Goal: Information Seeking & Learning: Find specific fact

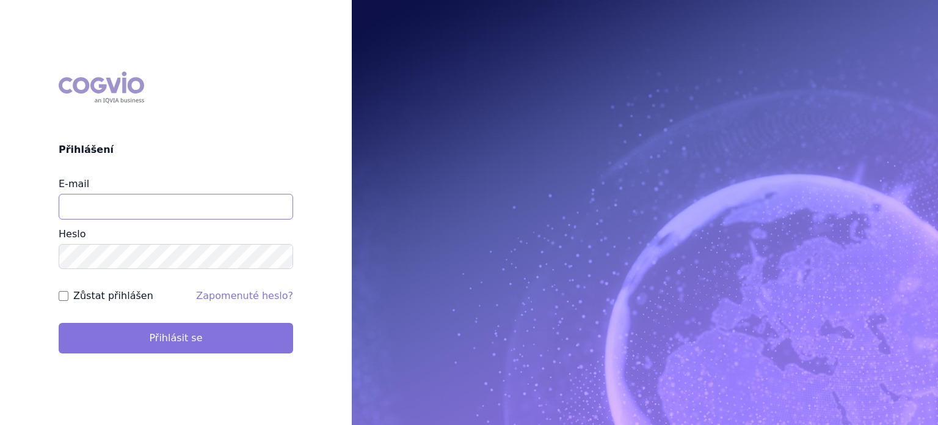
type input "lenkahr@medisonpharma.com"
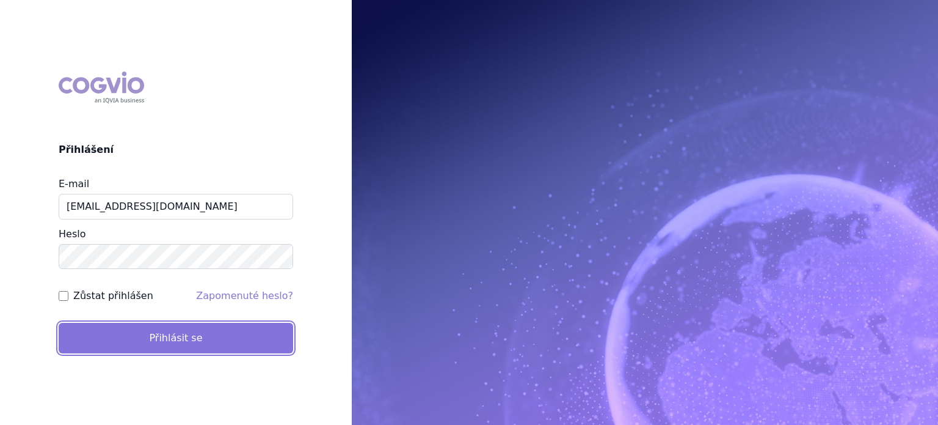
click at [170, 343] on button "Přihlásit se" at bounding box center [176, 338] width 235 height 31
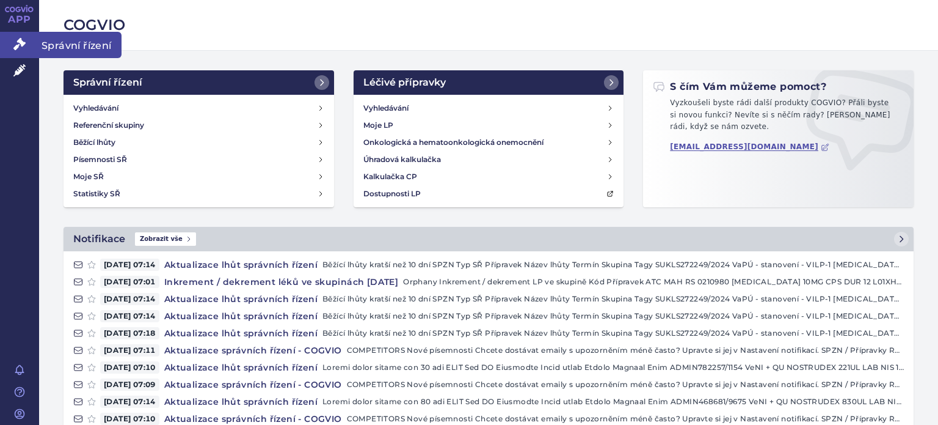
click at [68, 48] on span "Správní řízení" at bounding box center [80, 45] width 82 height 26
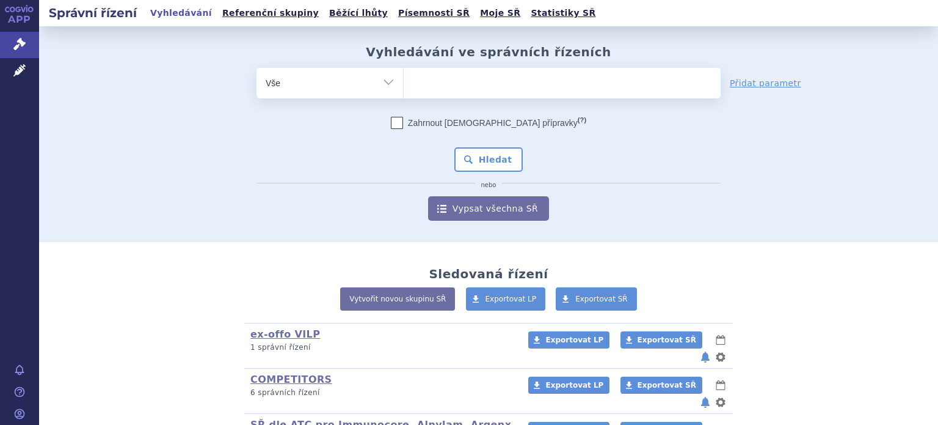
click at [389, 86] on select "Vše Spisová značka Typ SŘ Přípravek/SUKL kód Účastník/Držitel" at bounding box center [330, 81] width 147 height 27
select select "filter-product"
click at [257, 68] on select "Vše Spisová značka Typ SŘ Přípravek/SUKL kód Účastník/Držitel" at bounding box center [330, 81] width 147 height 27
click at [446, 82] on ul at bounding box center [562, 81] width 317 height 26
click at [404, 82] on select at bounding box center [403, 82] width 1 height 31
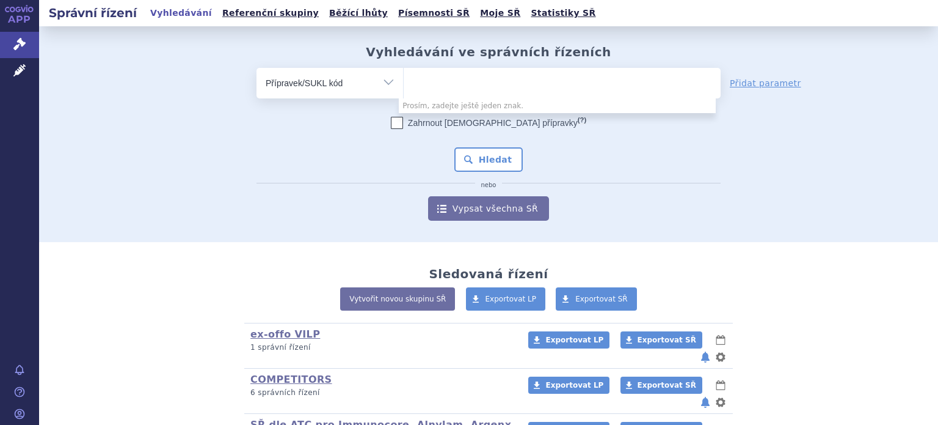
type input "k"
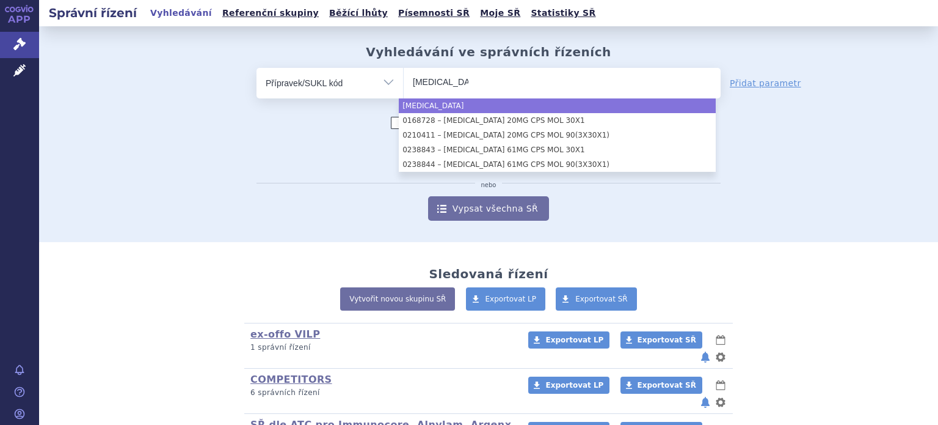
type input "[MEDICAL_DATA]"
select select "[MEDICAL_DATA]"
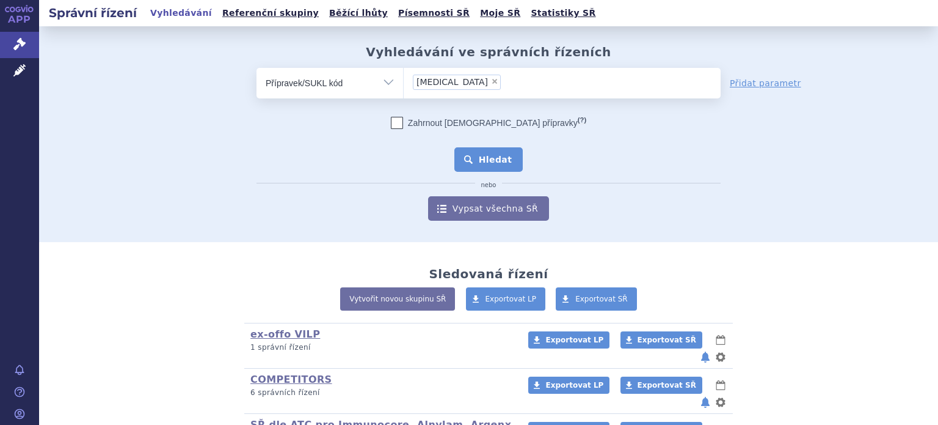
click at [481, 164] on button "Hledat" at bounding box center [489, 159] width 69 height 24
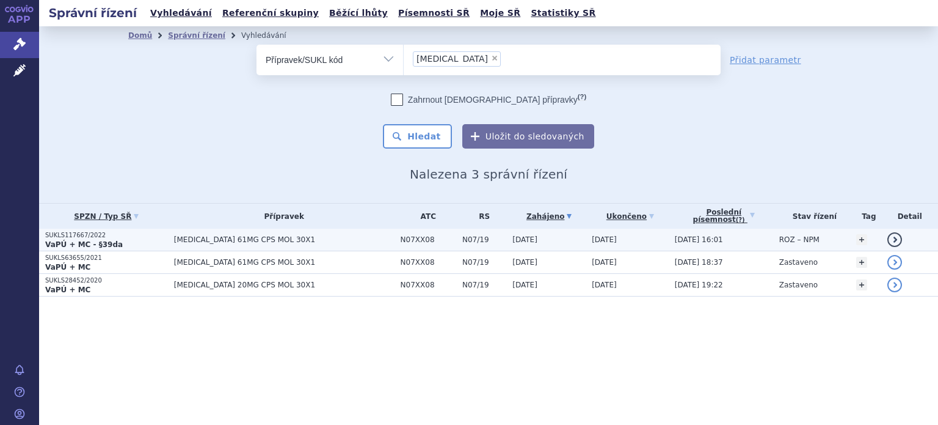
click at [116, 243] on p "VaPÚ + MC - §39da" at bounding box center [106, 244] width 123 height 10
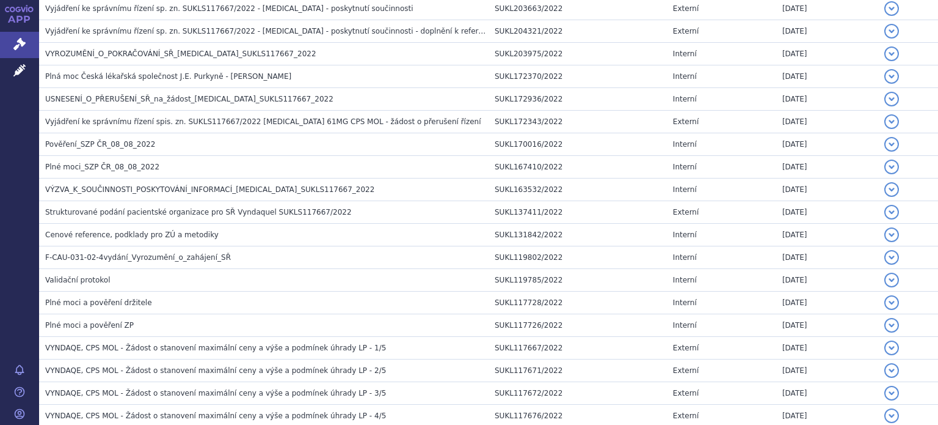
scroll to position [1257, 0]
